Goal: Task Accomplishment & Management: Manage account settings

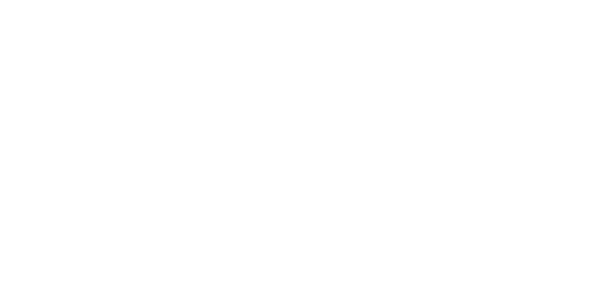
click at [346, 0] on html at bounding box center [301, 0] width 602 height 0
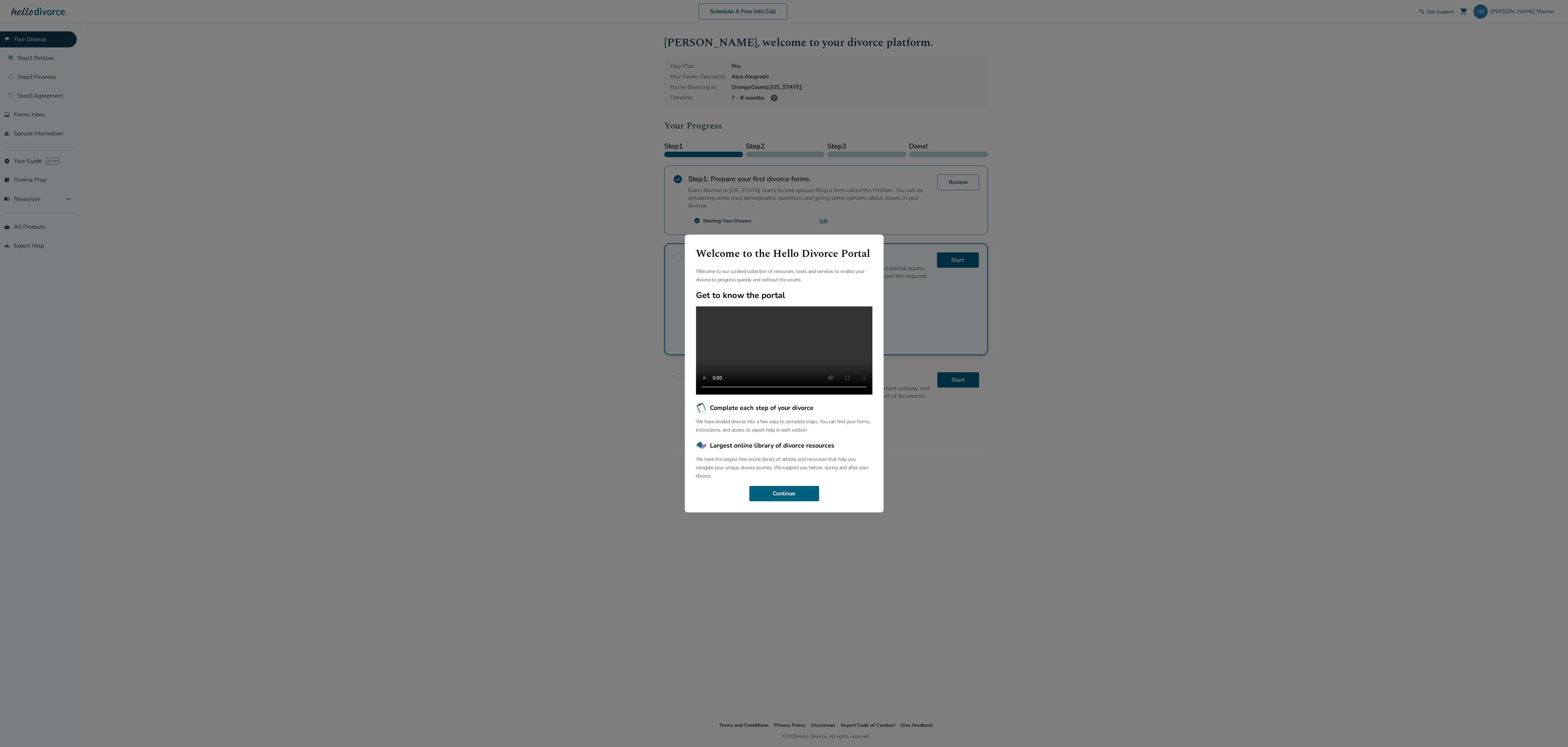
click at [1188, 301] on div "Welcome to the Hello Divorce Portal Welcome to our curated collection of resour…" at bounding box center [784, 374] width 1568 height 747
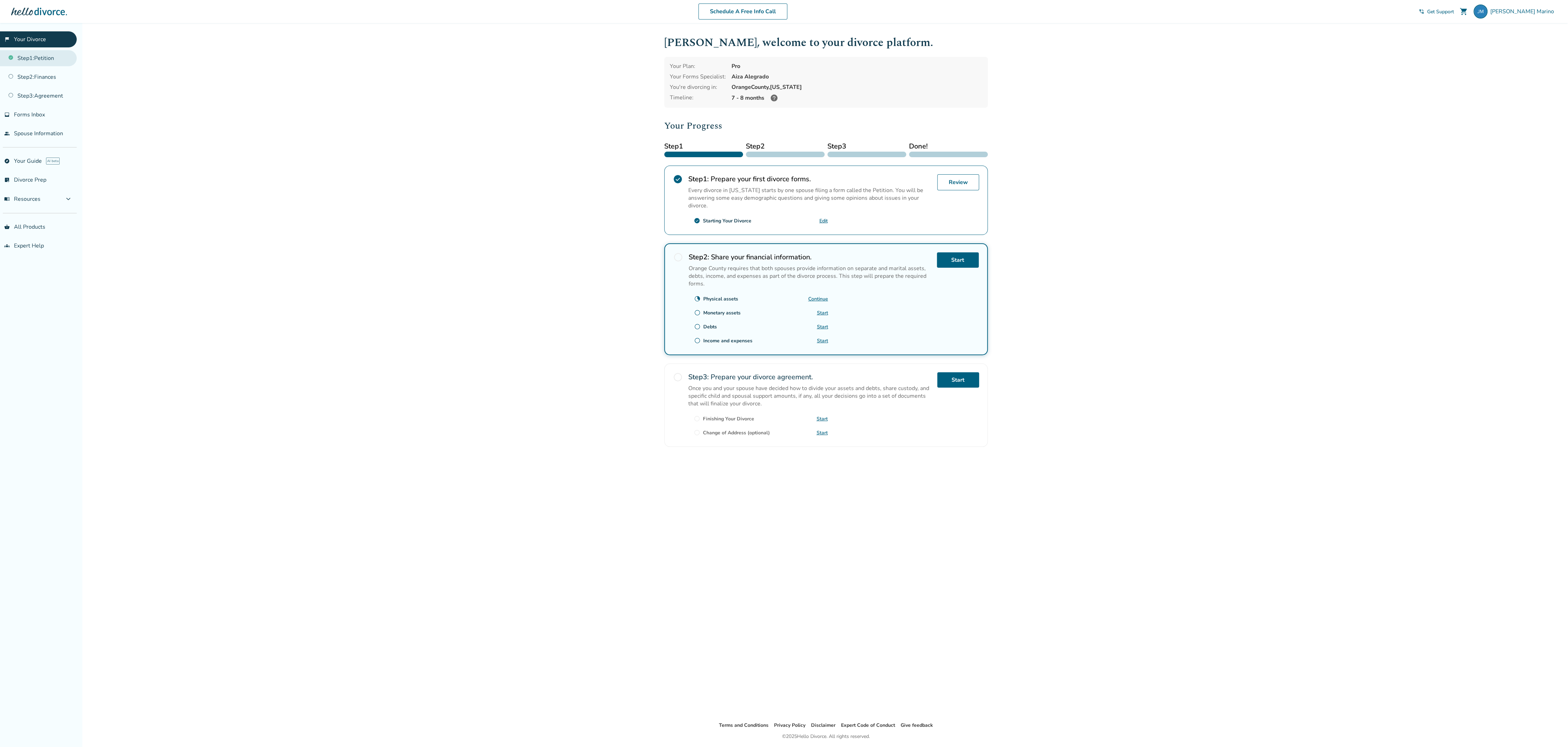
click at [43, 55] on link "Step 1 : Petition" at bounding box center [38, 58] width 77 height 16
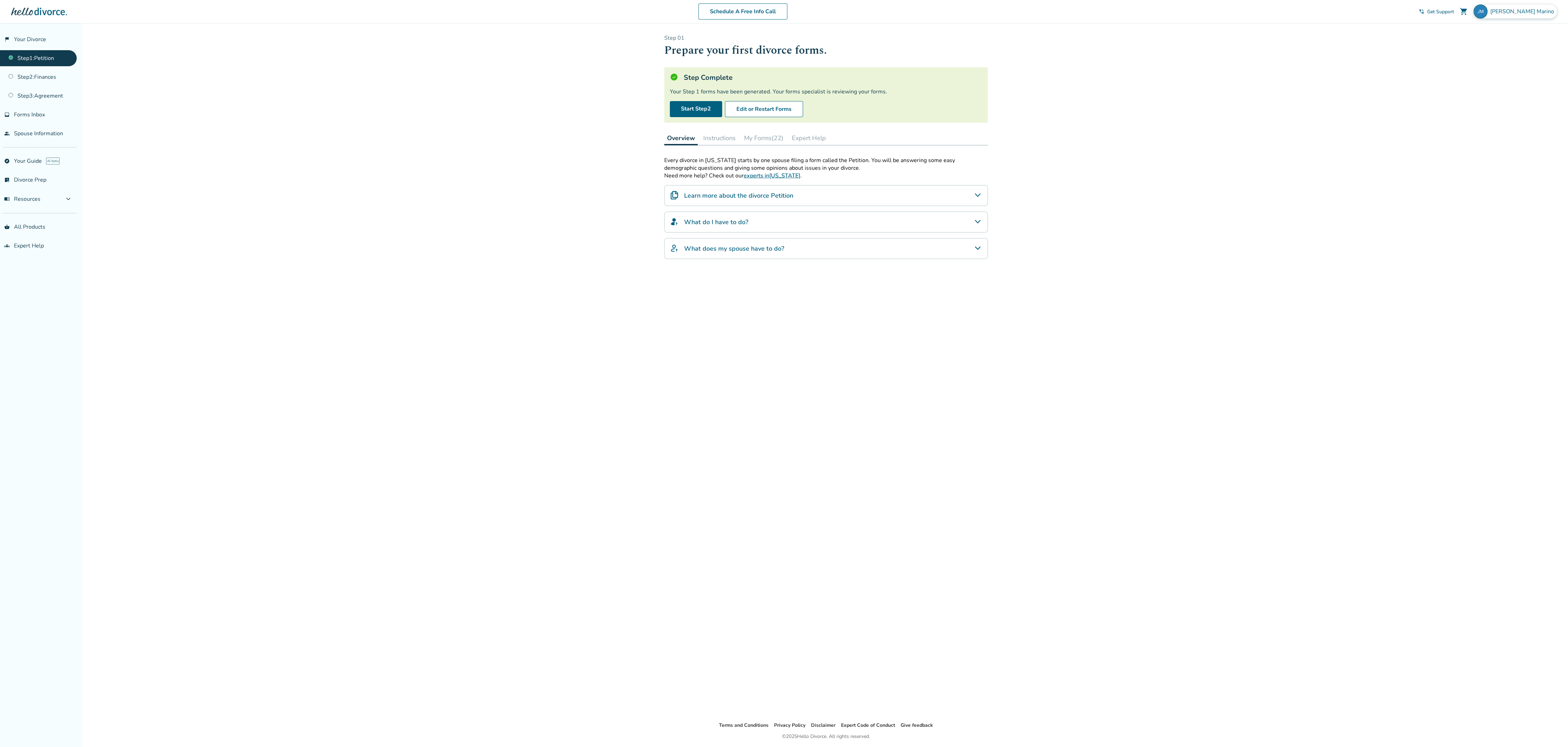
click at [1521, 9] on span "[PERSON_NAME]" at bounding box center [1524, 12] width 66 height 8
click at [1489, 111] on button "Sign Out" at bounding box center [1477, 116] width 26 height 10
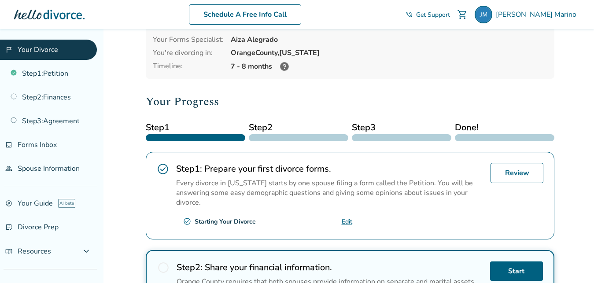
scroll to position [52, 0]
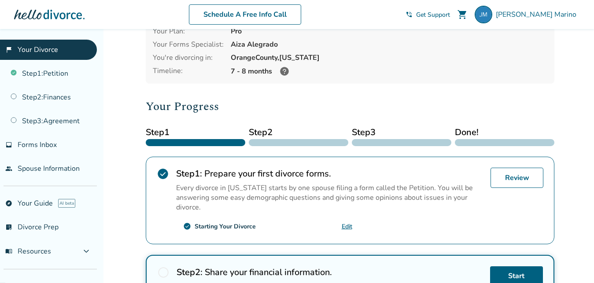
click at [299, 105] on h2 "Your Progress" at bounding box center [350, 107] width 409 height 18
click at [516, 179] on link "Review" at bounding box center [517, 178] width 53 height 20
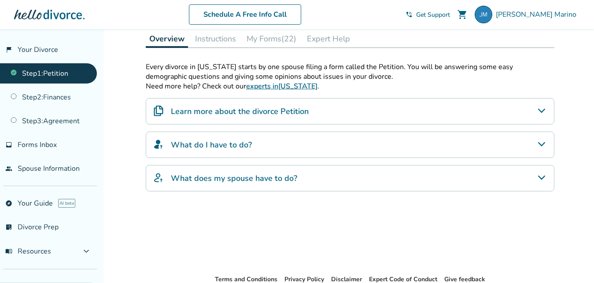
scroll to position [42, 0]
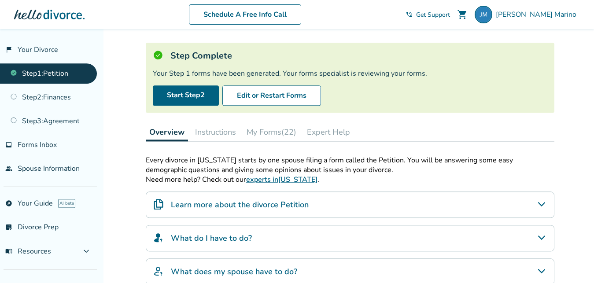
click at [282, 134] on button "My Forms (22)" at bounding box center [271, 132] width 57 height 18
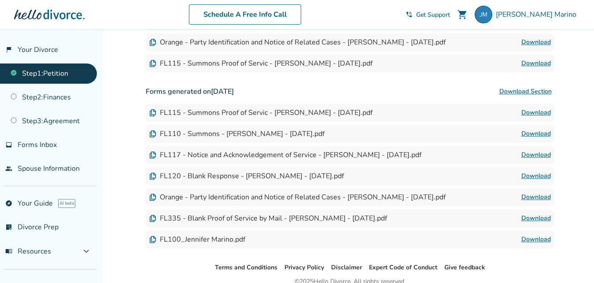
scroll to position [617, 0]
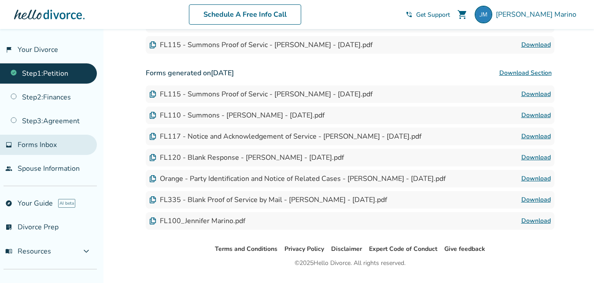
click at [43, 146] on span "Forms Inbox" at bounding box center [37, 145] width 39 height 10
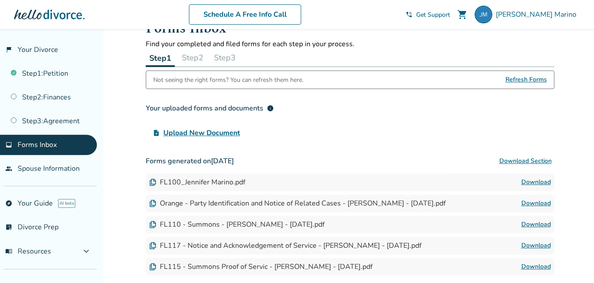
scroll to position [13, 0]
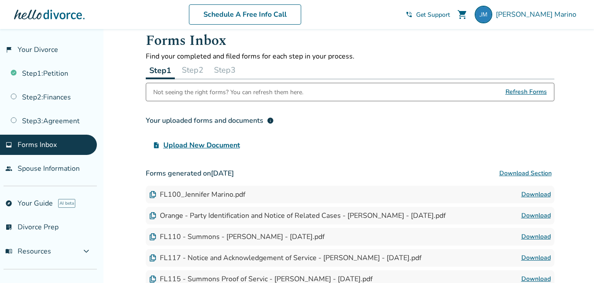
click at [520, 92] on span "Refresh Forms" at bounding box center [526, 92] width 41 height 18
click at [525, 93] on span "Refresh Forms" at bounding box center [526, 92] width 41 height 18
click at [524, 92] on span "Refresh Forms" at bounding box center [526, 92] width 41 height 18
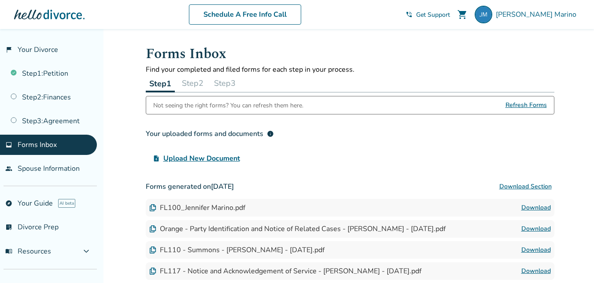
click at [527, 104] on span "Refresh Forms" at bounding box center [526, 105] width 41 height 18
click at [509, 114] on span "Refresh Forms" at bounding box center [526, 105] width 41 height 18
click at [515, 106] on span "Refresh Forms" at bounding box center [526, 105] width 41 height 18
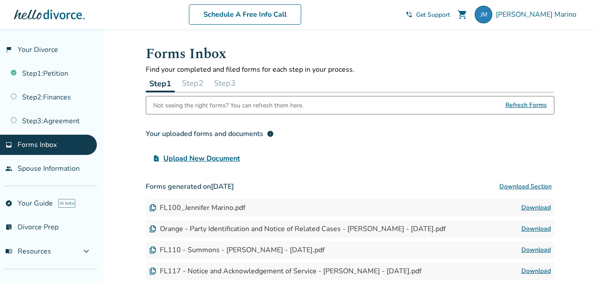
click at [535, 208] on link "Download" at bounding box center [537, 208] width 30 height 11
click at [526, 102] on span "Refresh Forms" at bounding box center [526, 105] width 41 height 18
click at [540, 13] on span "[PERSON_NAME]" at bounding box center [538, 15] width 84 height 10
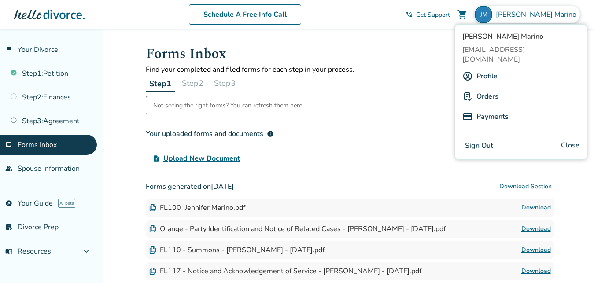
click at [427, 79] on div "Step 1 Step 2 Step 3" at bounding box center [350, 83] width 409 height 18
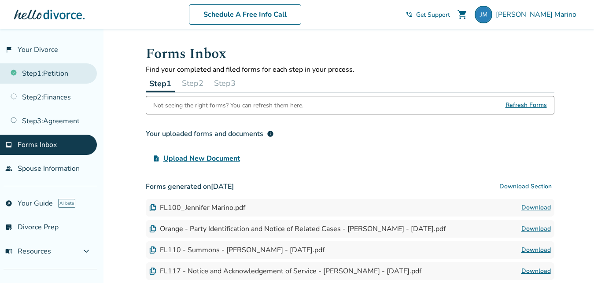
click at [53, 74] on link "Step 1 : Petition" at bounding box center [48, 73] width 97 height 20
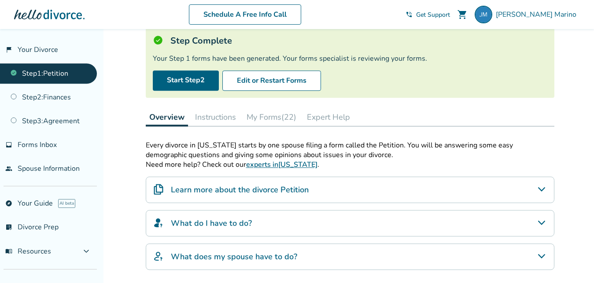
scroll to position [97, 0]
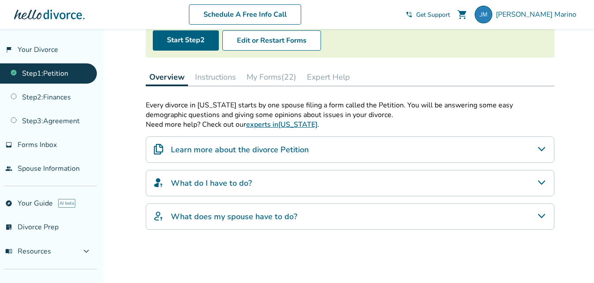
click at [220, 77] on button "Instructions" at bounding box center [216, 77] width 48 height 18
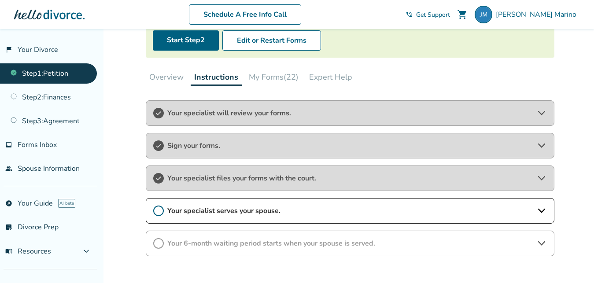
click at [217, 177] on span "Your specialist files your forms with the court." at bounding box center [350, 179] width 366 height 10
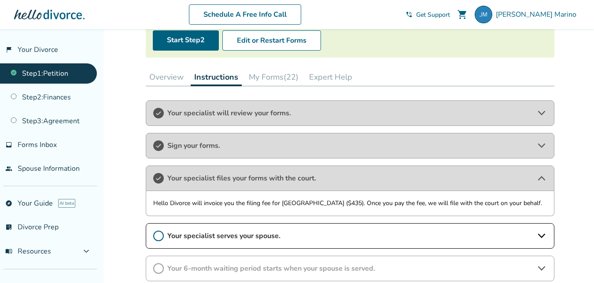
scroll to position [189, 0]
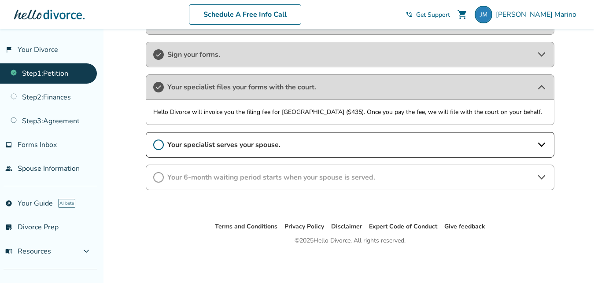
click at [330, 147] on span "Your specialist serves your spouse." at bounding box center [350, 145] width 366 height 10
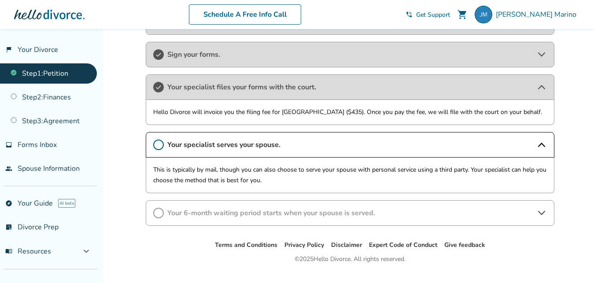
click at [285, 211] on span "Your 6-month waiting period starts when your spouse is served." at bounding box center [350, 213] width 366 height 10
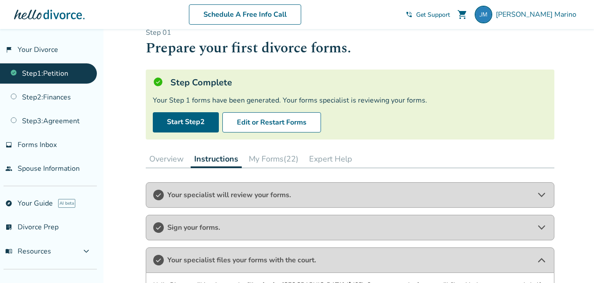
scroll to position [0, 0]
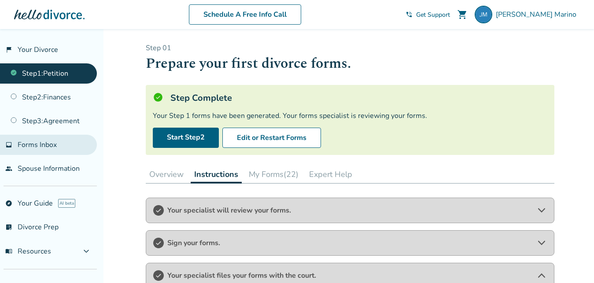
click at [30, 145] on span "Forms Inbox" at bounding box center [37, 145] width 39 height 10
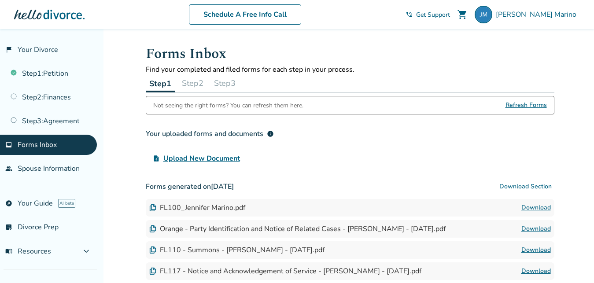
click at [268, 136] on span "info" at bounding box center [270, 133] width 7 height 7
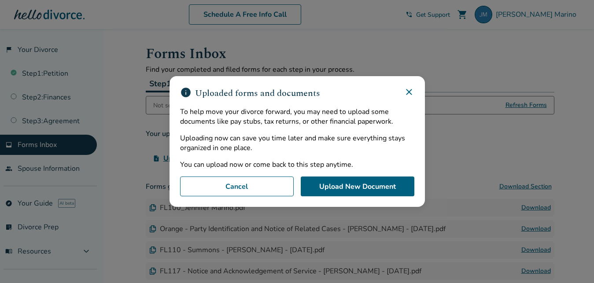
click at [409, 91] on icon at bounding box center [409, 92] width 11 height 11
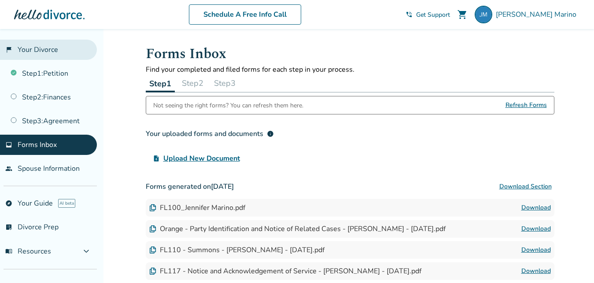
click at [33, 50] on link "flag_2 Your Divorce" at bounding box center [48, 50] width 97 height 20
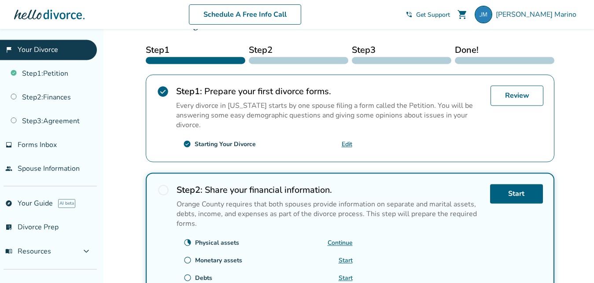
scroll to position [135, 0]
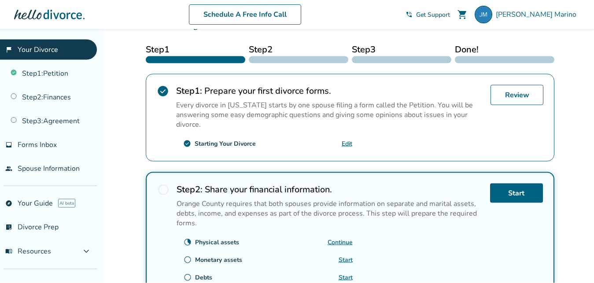
click at [352, 143] on link "Edit" at bounding box center [347, 144] width 11 height 8
